Goal: Transaction & Acquisition: Purchase product/service

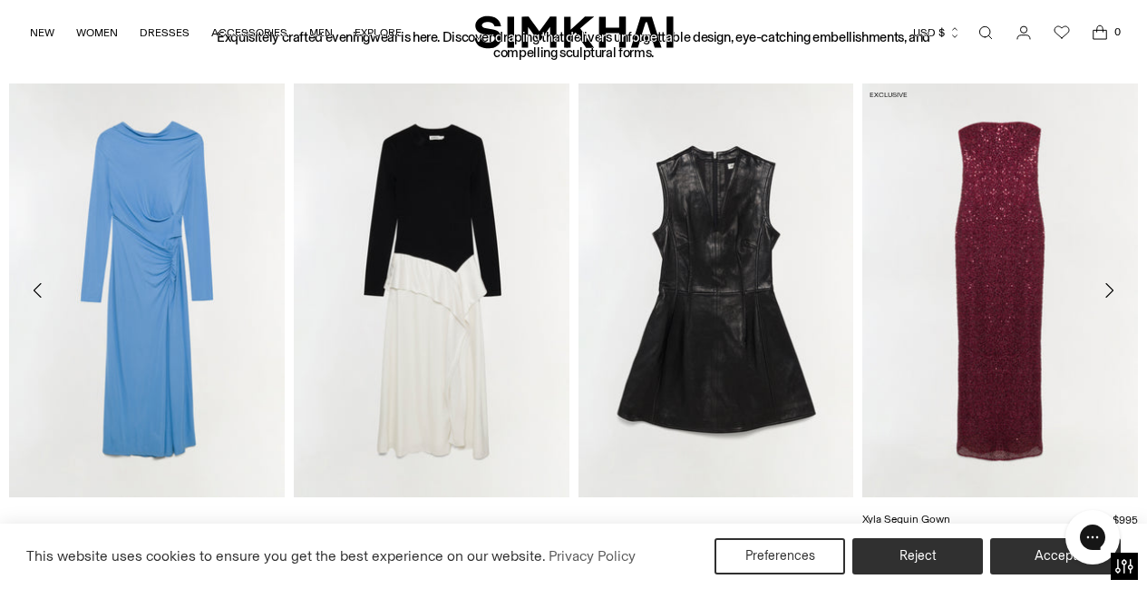
scroll to position [700, 0]
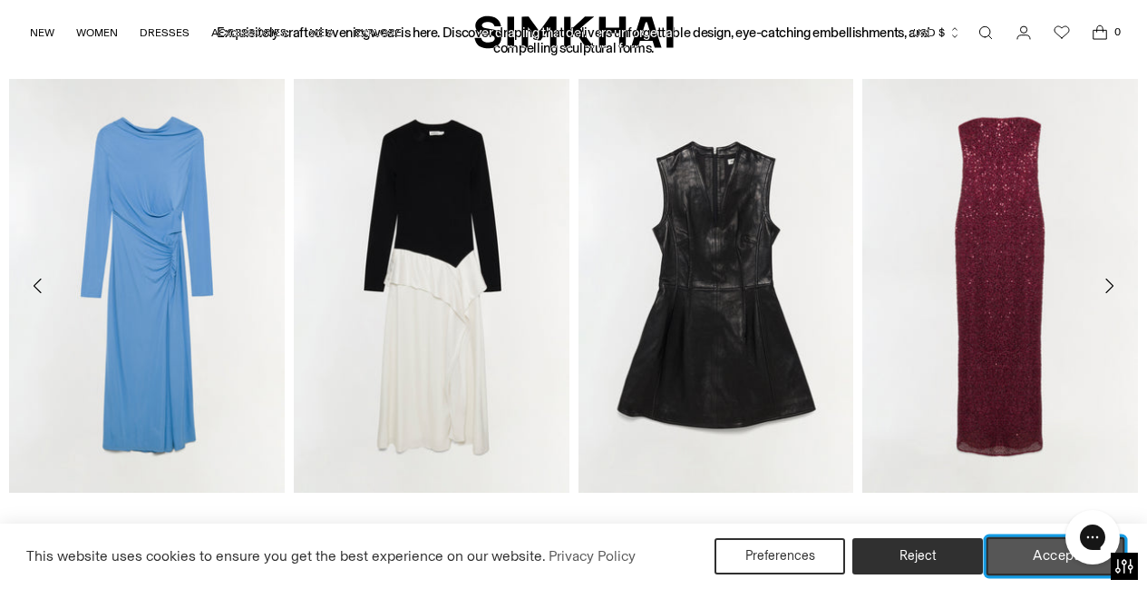
click at [1028, 550] on button "Accept" at bounding box center [1056, 556] width 139 height 38
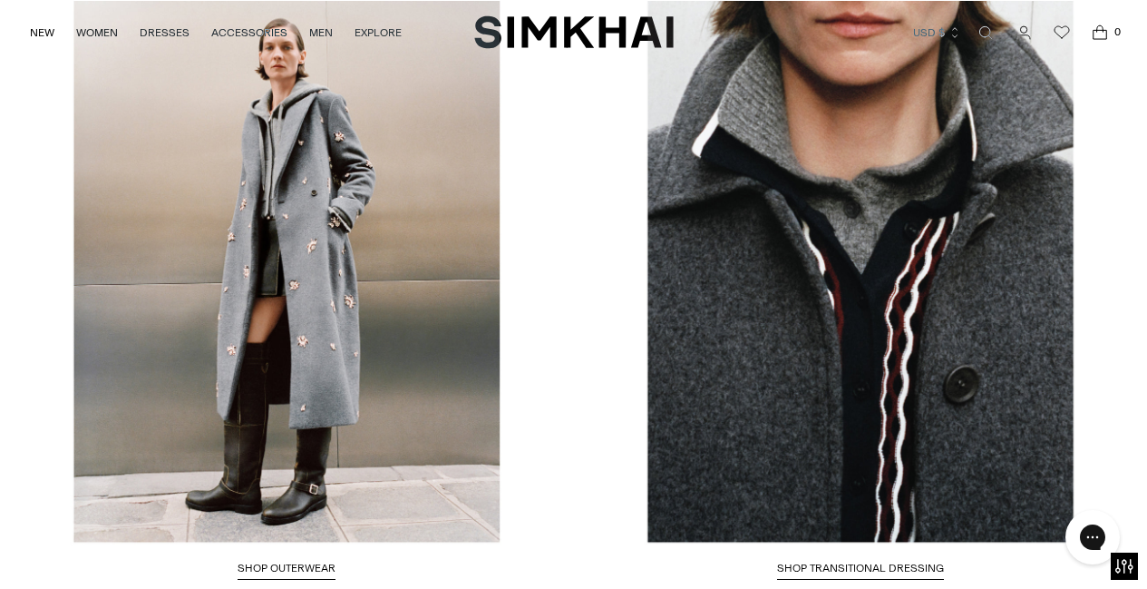
scroll to position [3277, 0]
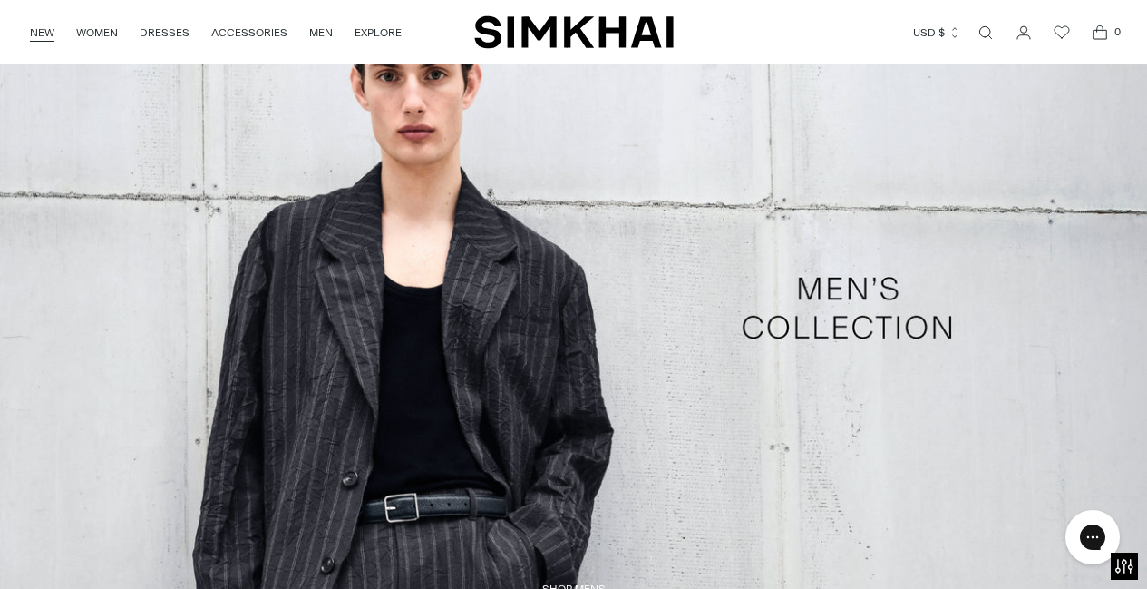
click at [44, 30] on link "NEW" at bounding box center [42, 33] width 24 height 40
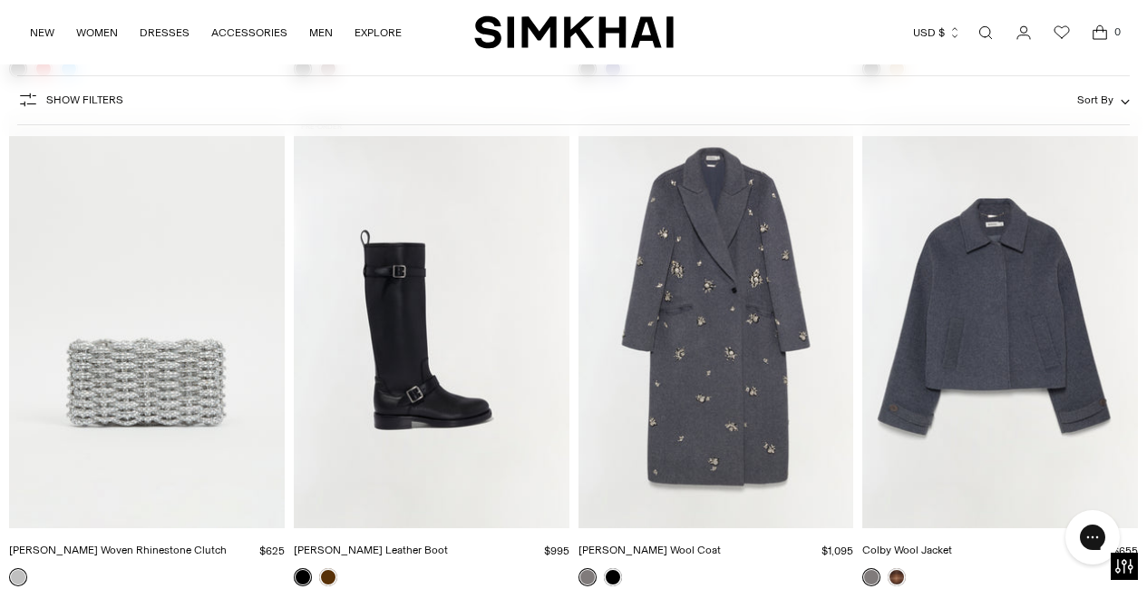
scroll to position [3191, 0]
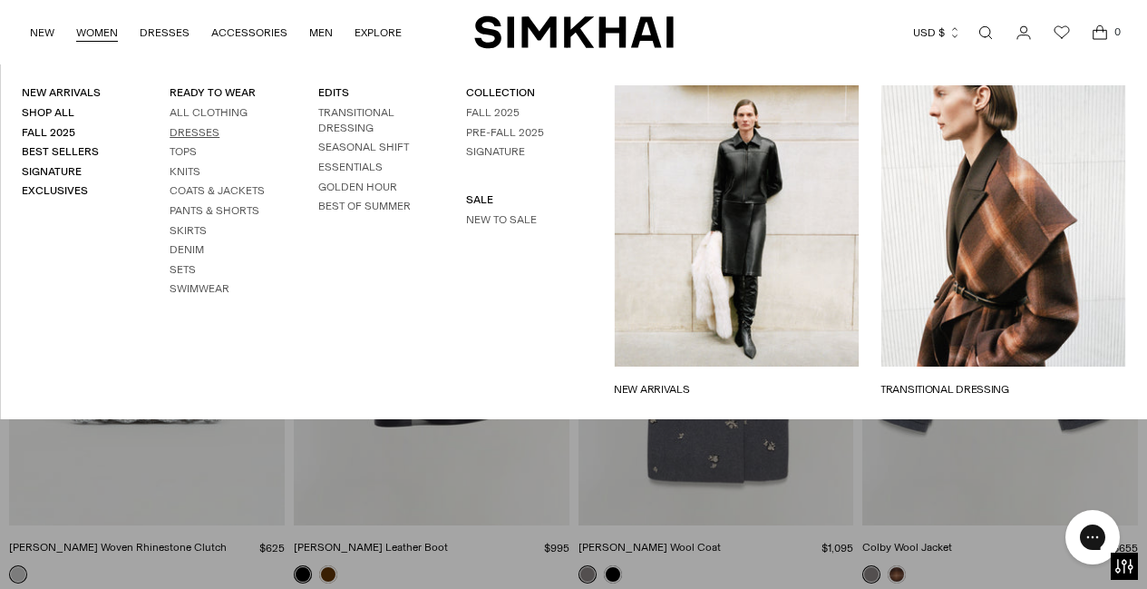
click at [188, 131] on link "Dresses" at bounding box center [195, 132] width 50 height 13
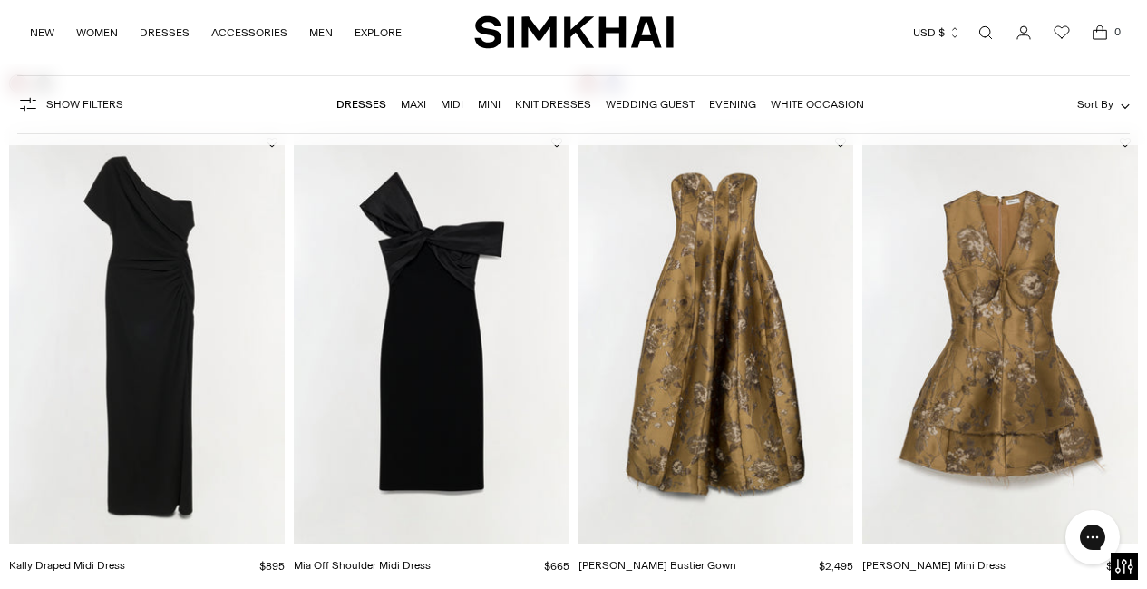
scroll to position [2167, 0]
